Goal: Task Accomplishment & Management: Use online tool/utility

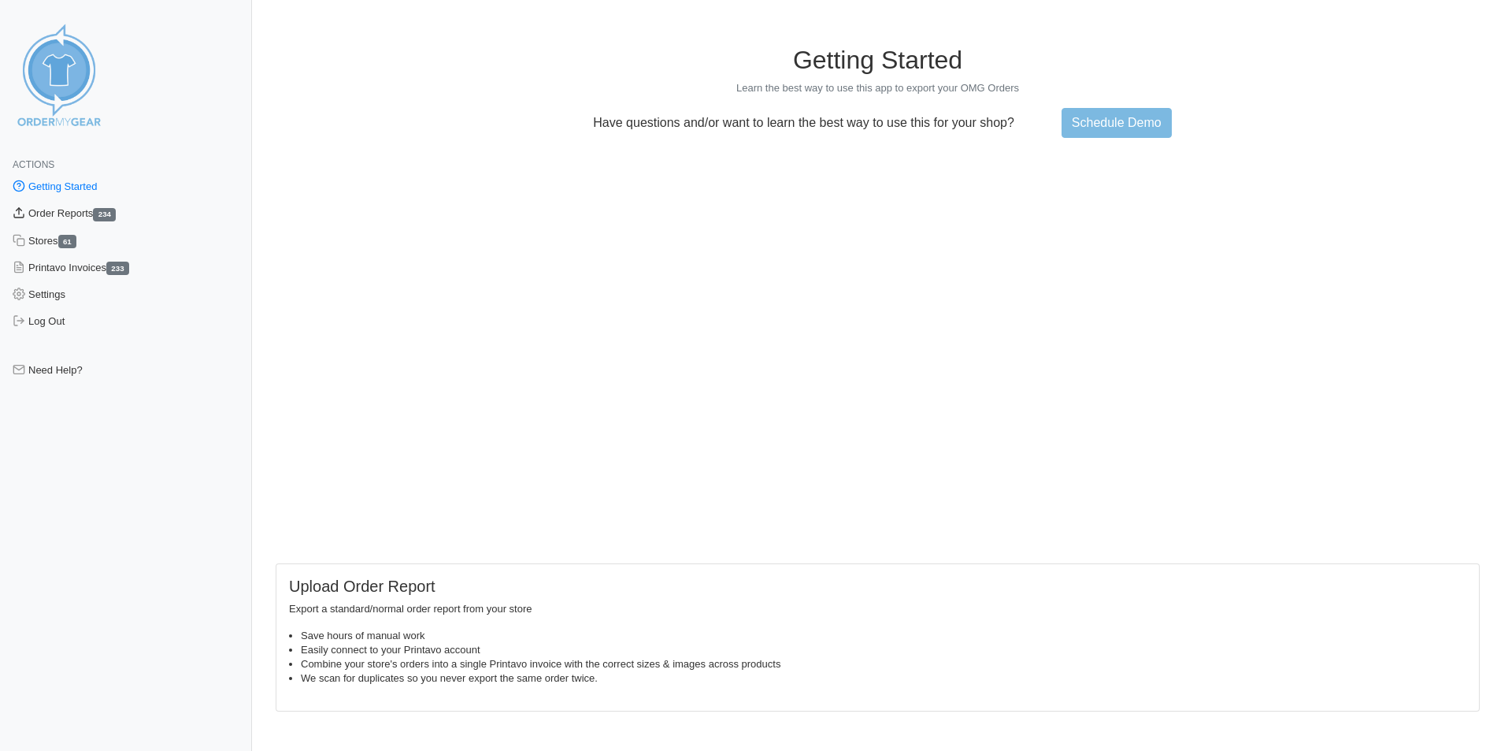
click at [86, 213] on link "Order Reports 234" at bounding box center [126, 213] width 252 height 27
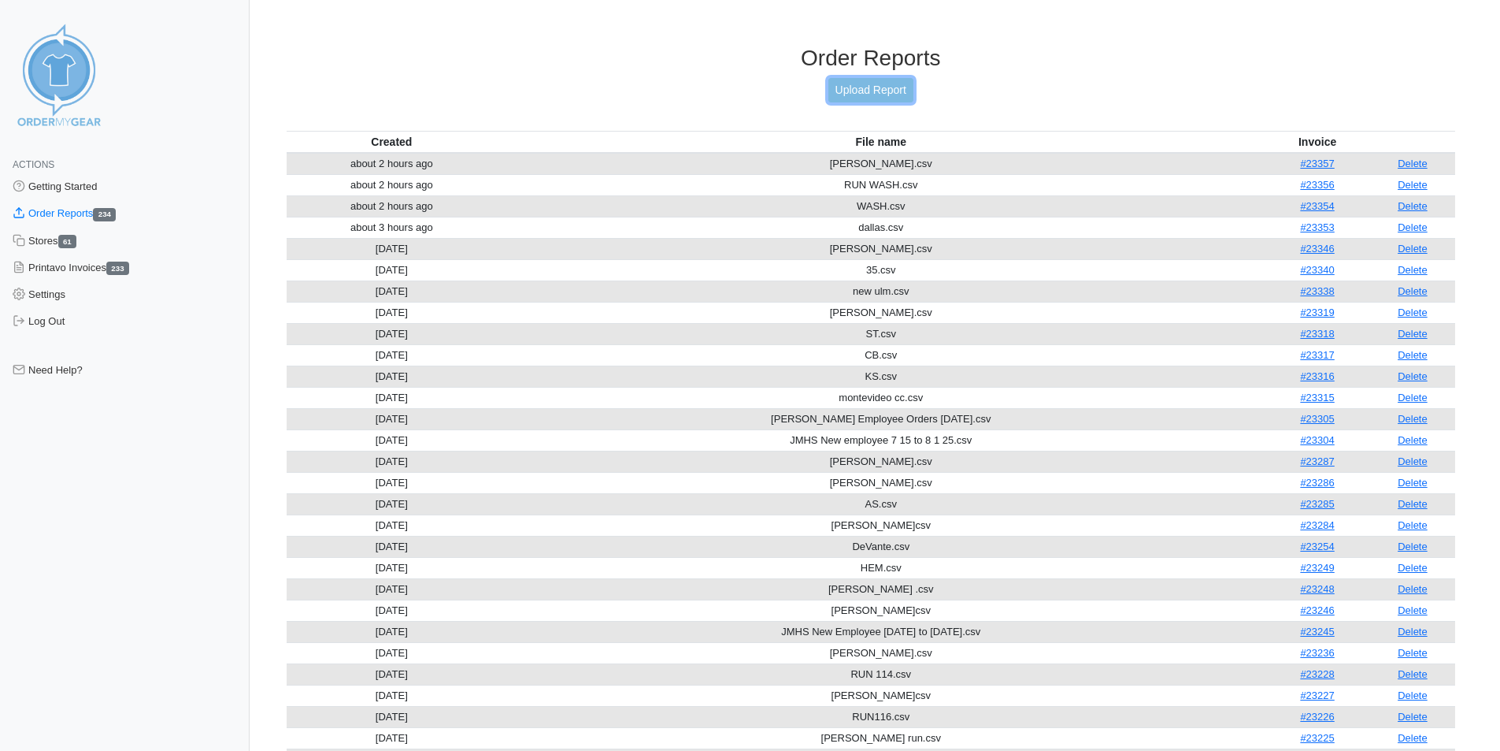
click at [845, 91] on link "Upload Report" at bounding box center [871, 90] width 85 height 24
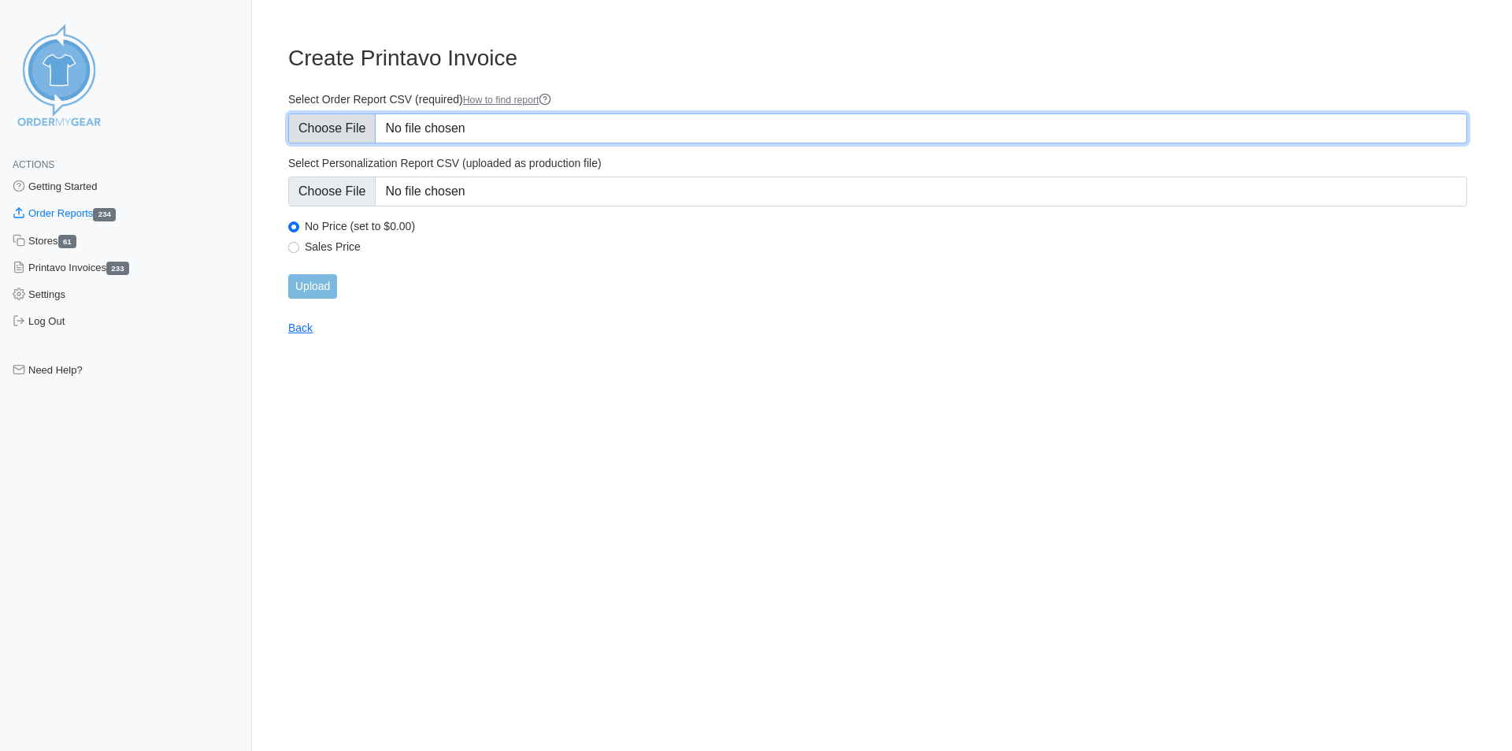
click at [446, 128] on input "Select Order Report CSV (required) How to find report" at bounding box center [877, 128] width 1179 height 30
type input "C:\fakepath\r1.csv"
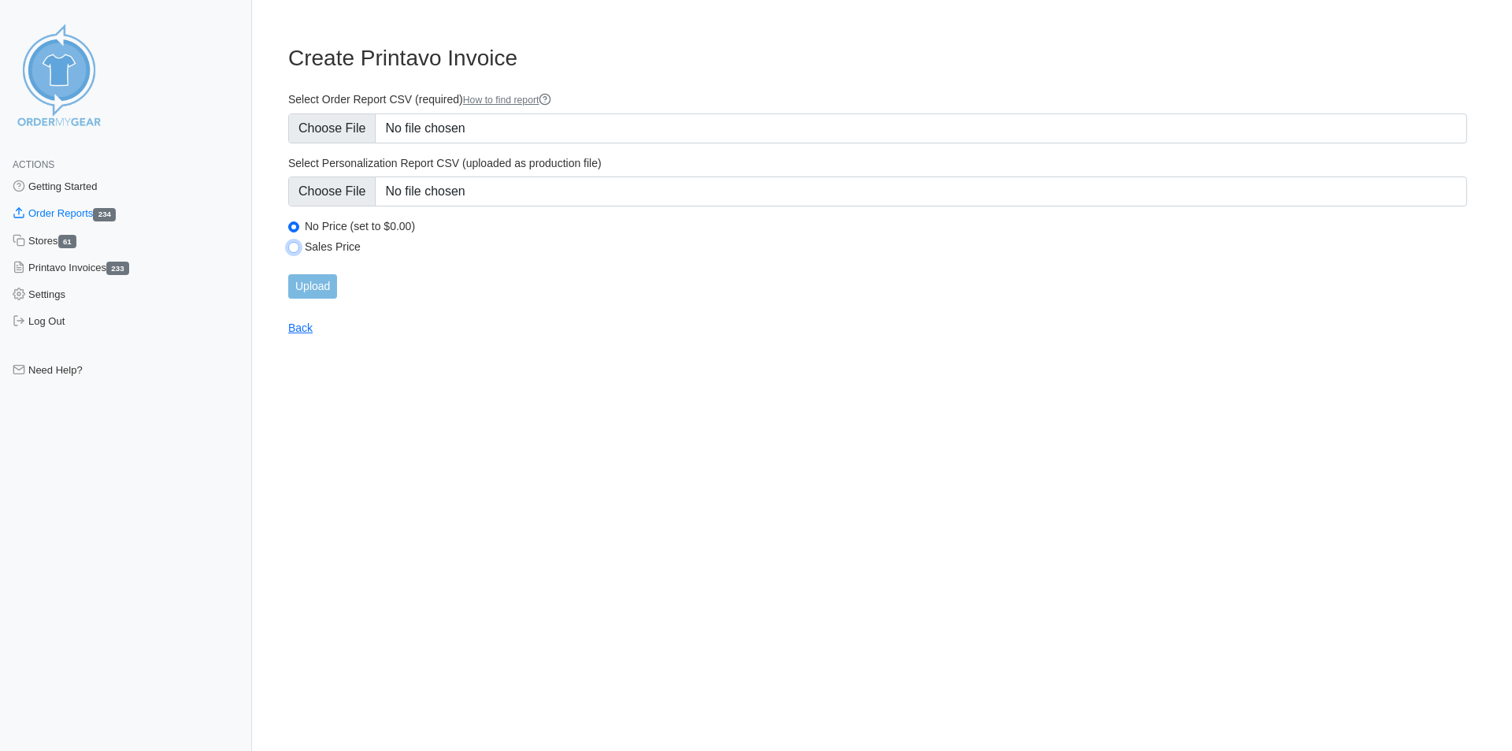
click at [295, 246] on input "Sales Price" at bounding box center [293, 247] width 11 height 11
radio input "true"
click at [317, 279] on input "Upload" at bounding box center [312, 286] width 49 height 24
